Goal: Complete application form

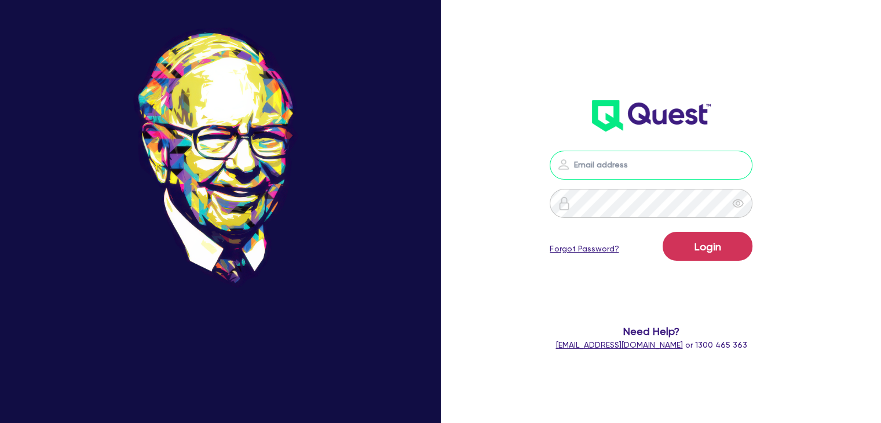
click at [598, 163] on input "email" at bounding box center [651, 165] width 203 height 29
type input "[PERSON_NAME][EMAIL_ADDRESS][DOMAIN_NAME]"
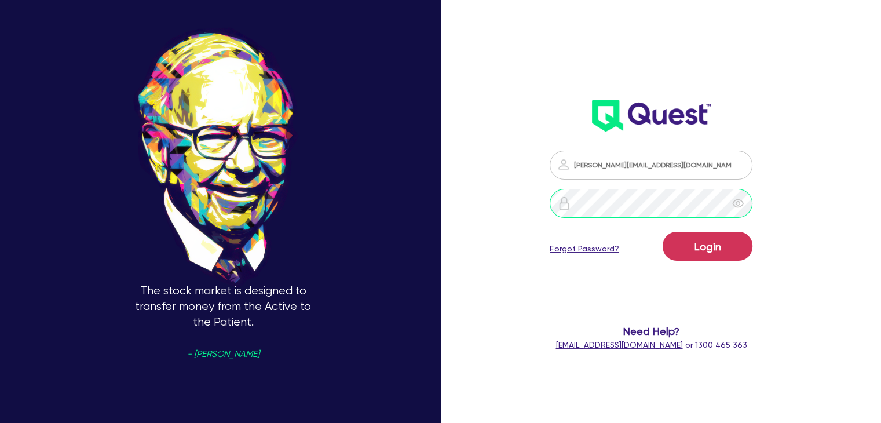
click at [663, 232] on button "Login" at bounding box center [708, 246] width 90 height 29
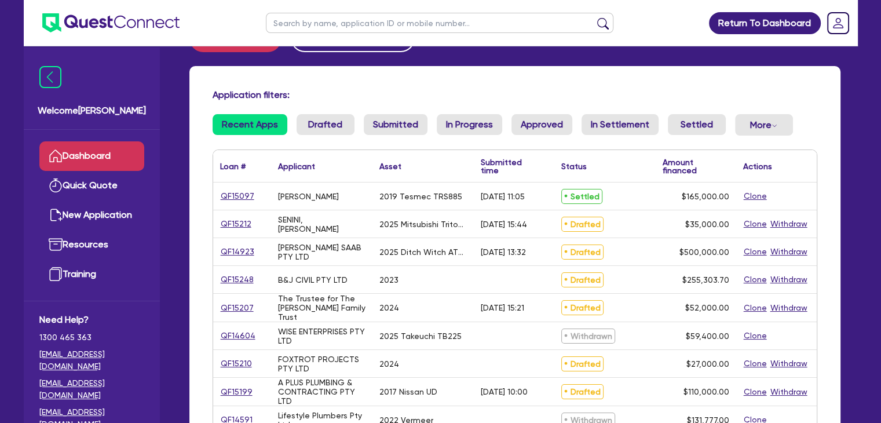
scroll to position [35, 0]
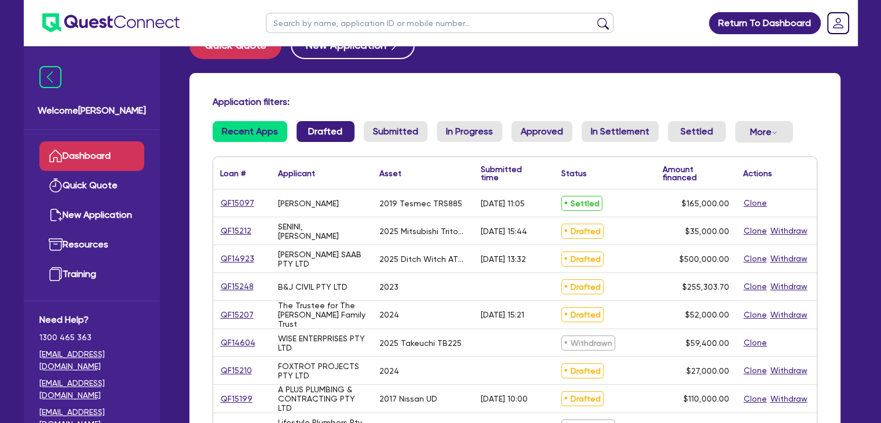
click at [311, 140] on link "Drafted" at bounding box center [326, 131] width 58 height 21
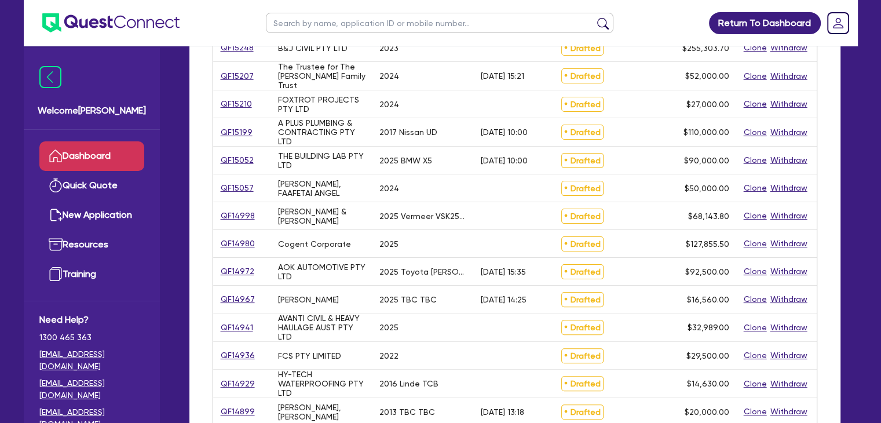
scroll to position [248, 0]
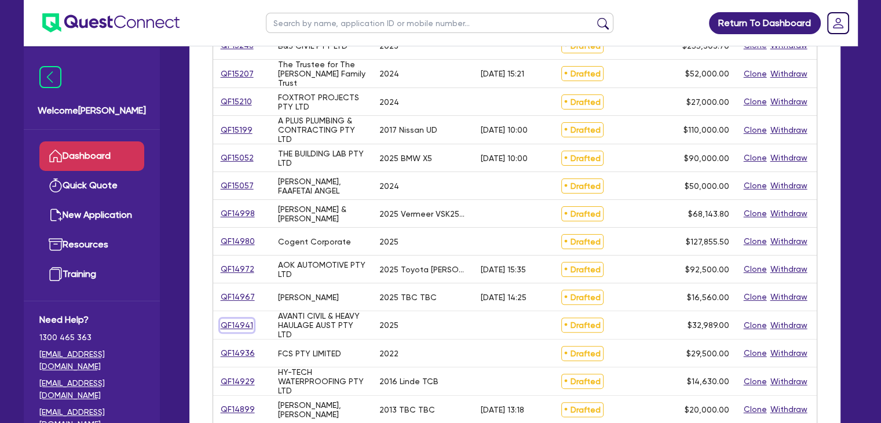
click at [232, 323] on link "QF14941" at bounding box center [237, 325] width 34 height 13
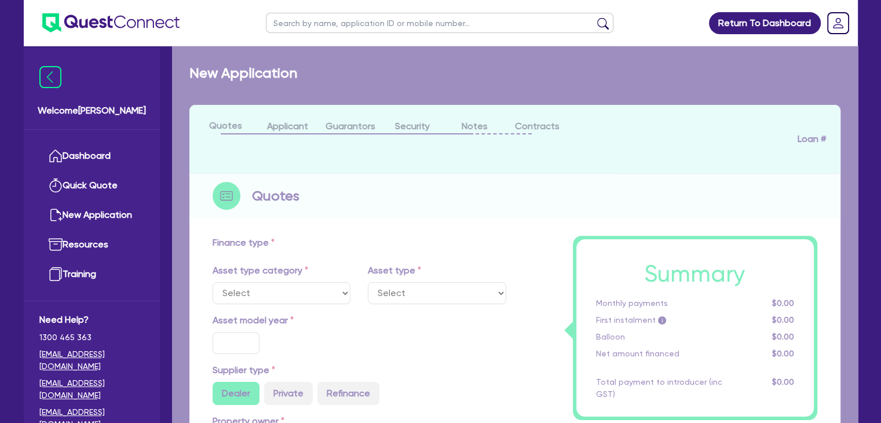
select select "PRIMARY_ASSETS"
type input "2025"
radio input "true"
type input "32,989"
type input "4"
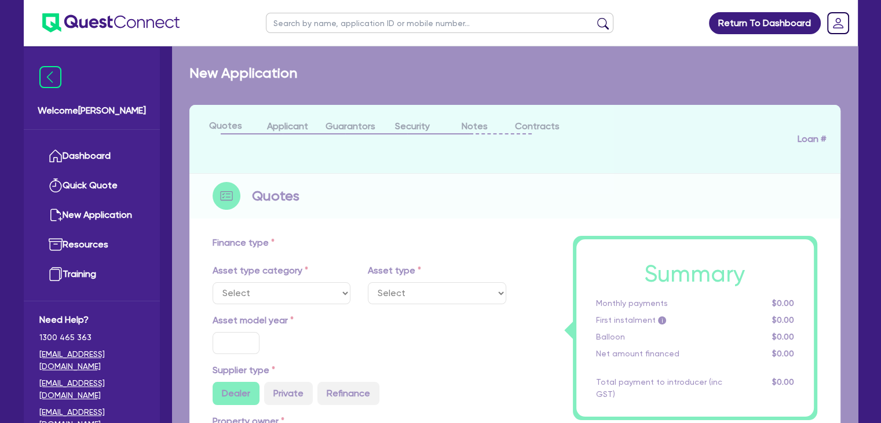
type input "1,319.56"
type input "12.95"
type input "900"
select select "FORKLIFTS_AND_WAREHOUSING_EQUIPMENT"
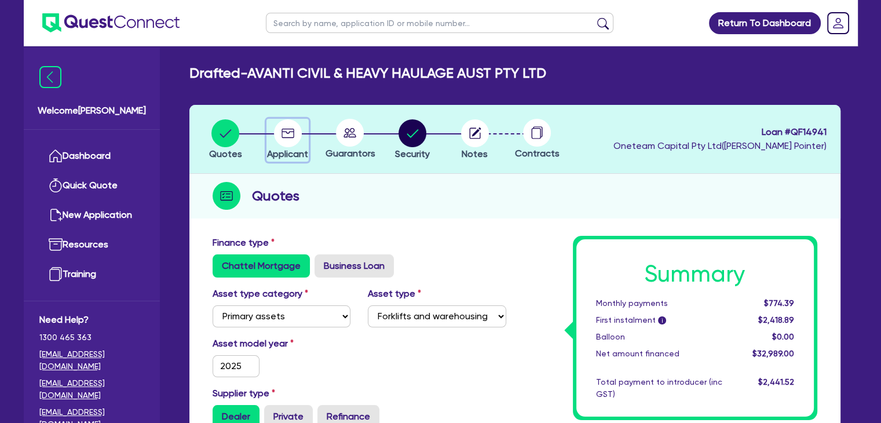
click at [297, 135] on circle "button" at bounding box center [288, 133] width 28 height 28
select select "COMPANY"
select select "TRANSPORT_WAREHOUSING"
select select "PASSENGERS_FREIGHT_TRANSPORT"
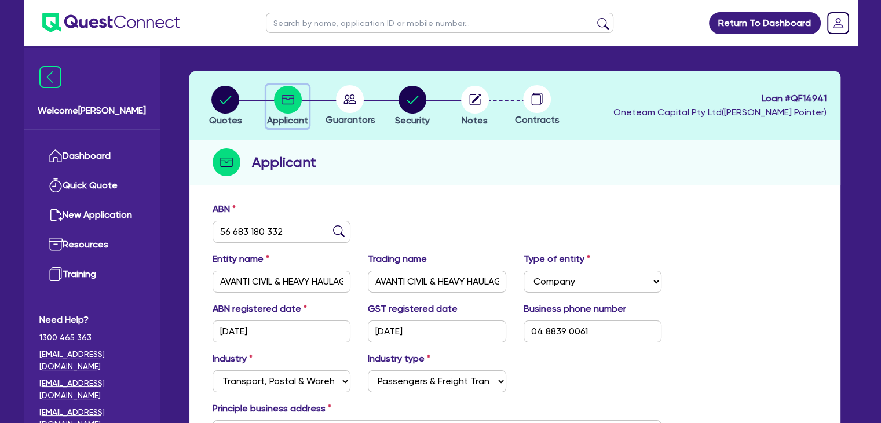
scroll to position [32, 0]
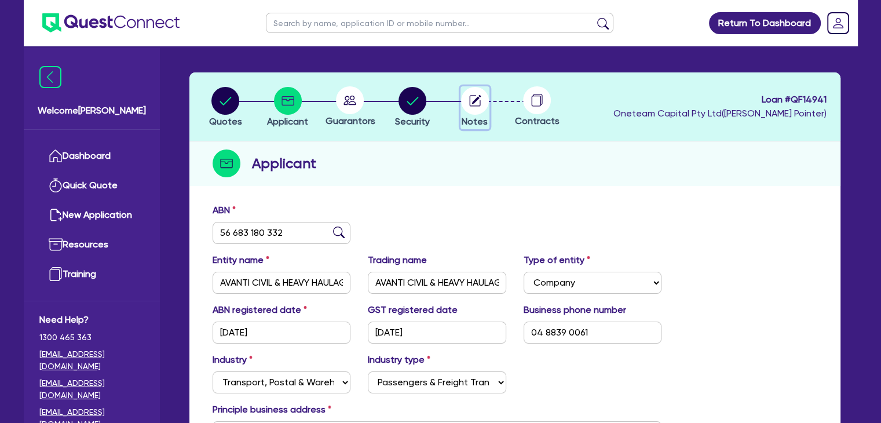
click at [472, 105] on icon "button" at bounding box center [474, 100] width 11 height 11
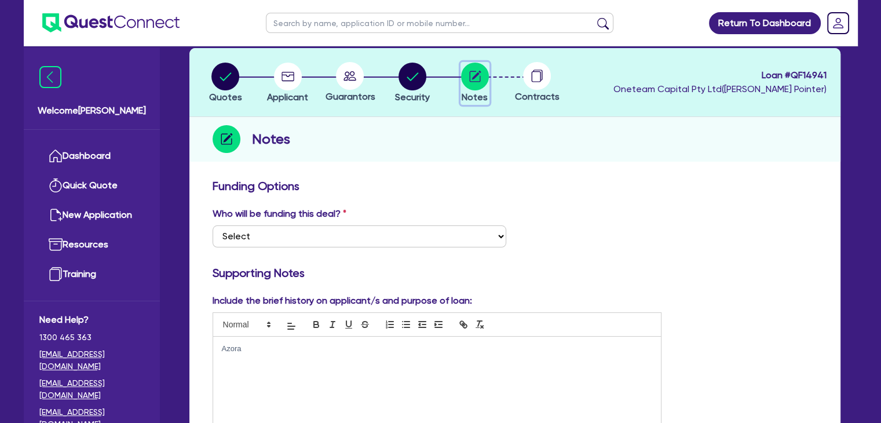
scroll to position [5, 0]
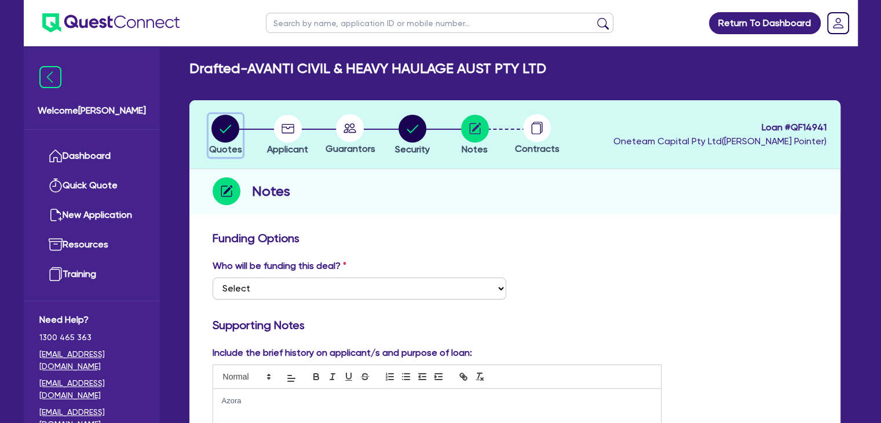
click at [228, 137] on circle "button" at bounding box center [225, 129] width 28 height 28
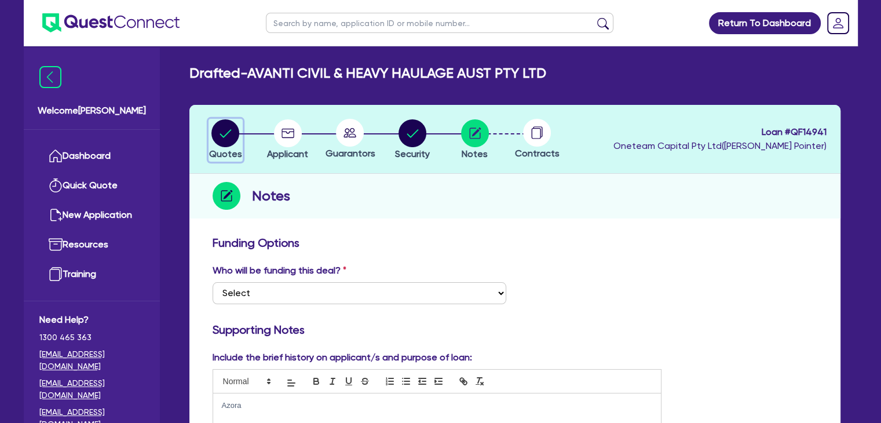
select select "PRIMARY_ASSETS"
select select "FORKLIFTS_AND_WAREHOUSING_EQUIPMENT"
